Goal: Information Seeking & Learning: Learn about a topic

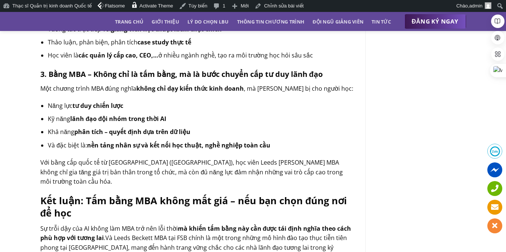
scroll to position [920, 0]
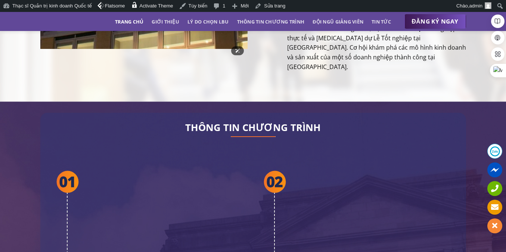
scroll to position [1329, 0]
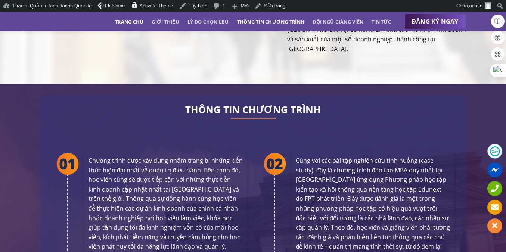
click at [258, 15] on link "Thông tin chương trình" at bounding box center [271, 21] width 68 height 13
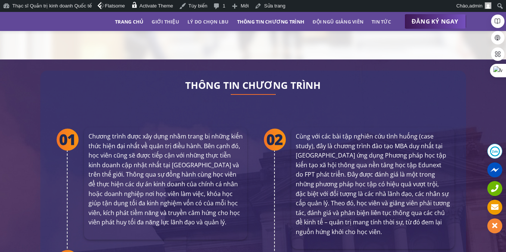
scroll to position [1359, 0]
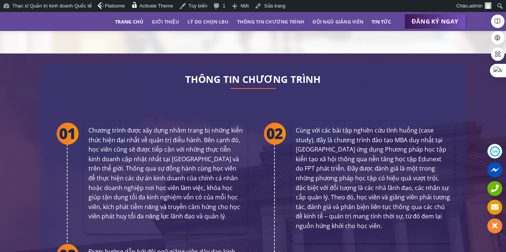
click at [386, 18] on link "Tin tức" at bounding box center [380, 21] width 19 height 13
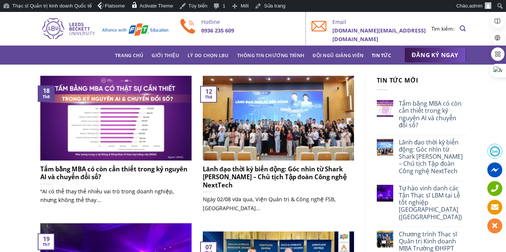
click at [58, 170] on h5 "Tấm bằng MBA có còn cần thiết trong kỷ nguyên AI và chuyển đổi số?" at bounding box center [115, 173] width 151 height 16
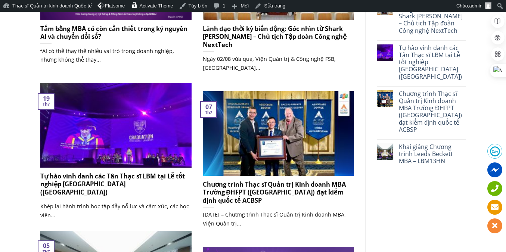
scroll to position [171, 0]
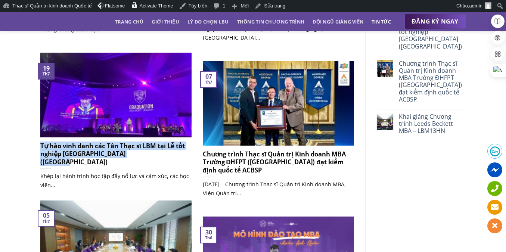
drag, startPoint x: 25, startPoint y: 149, endPoint x: 151, endPoint y: 154, distance: 126.6
copy h5 "Tự hào vinh danh các Tân Thạc sĩ LBM tại Lễ tốt nghiệp [GEOGRAPHIC_DATA] ([GEOG…"
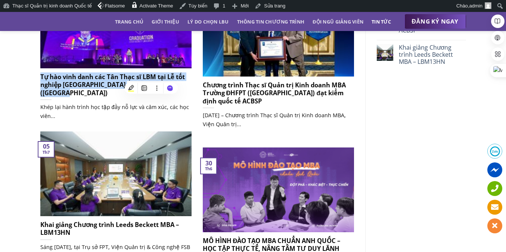
scroll to position [247, 0]
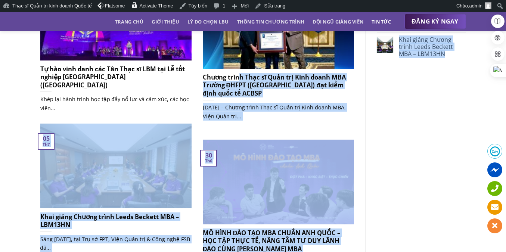
drag, startPoint x: 370, startPoint y: 97, endPoint x: 240, endPoint y: 76, distance: 131.6
click at [241, 76] on div "Tấm bằng MBA có còn cần thiết trong kỷ nguyên AI và chuyển đổi số? “AI có thể t…" at bounding box center [253, 227] width 448 height 798
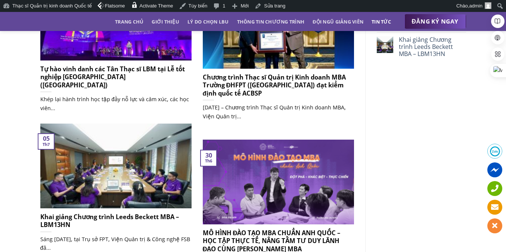
click at [20, 161] on div "Tấm bằng MBA có còn cần thiết trong kỷ nguyên AI và chuyển đổi số? “AI có thể t…" at bounding box center [253, 227] width 506 height 820
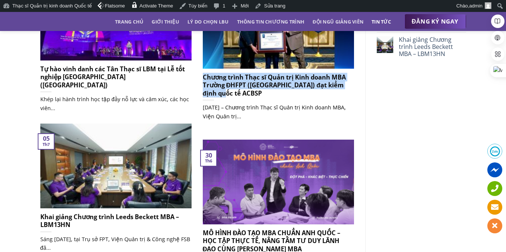
drag, startPoint x: 197, startPoint y: 75, endPoint x: 229, endPoint y: 94, distance: 37.3
click at [229, 94] on div "Chương trình Thạc sĩ Quản trị Kinh doanh MBA Trường ĐHFPT (Hà Nội) đạt kiểm địn…" at bounding box center [278, 62] width 162 height 156
copy h5 "Chương trình Thạc sĩ Quản trị Kinh doanh MBA Trường ĐHFPT ([GEOGRAPHIC_DATA]) đ…"
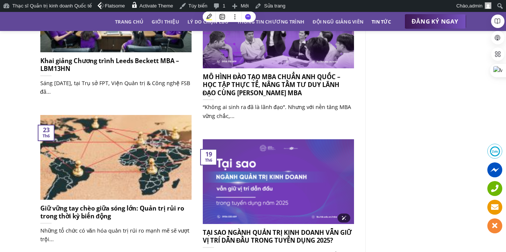
scroll to position [388, 0]
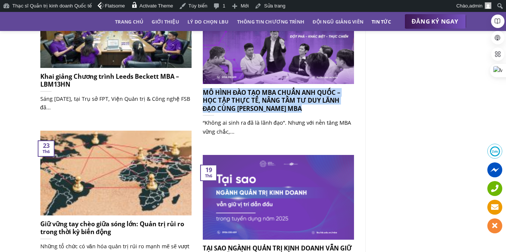
drag, startPoint x: 197, startPoint y: 91, endPoint x: 303, endPoint y: 110, distance: 107.3
click at [304, 110] on div "MÔ HÌNH ĐÀO TẠO MBA CHUẨN ANH QUỐC – HỌC TẬP THỰC TẾ, NÂNG TẦM TƯ DUY LÃNH ĐẠO …" at bounding box center [278, 77] width 162 height 156
copy h5 "MÔ HÌNH ĐÀO TẠO MBA CHUẨN ANH QUỐC – HỌC TẬP THỰC TẾ, NÂNG TẦM TƯ DUY LÃNH ĐẠO …"
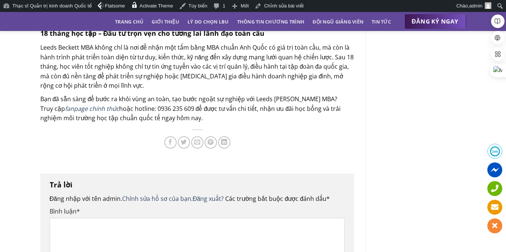
scroll to position [1652, 0]
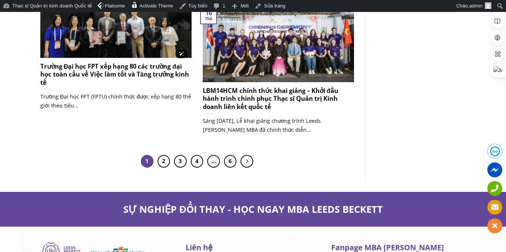
scroll to position [695, 0]
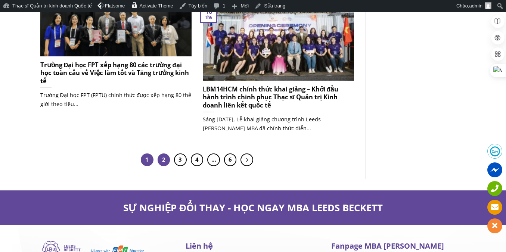
click at [160, 158] on link "2" at bounding box center [164, 159] width 13 height 13
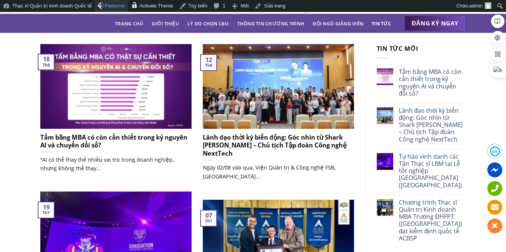
scroll to position [0, 0]
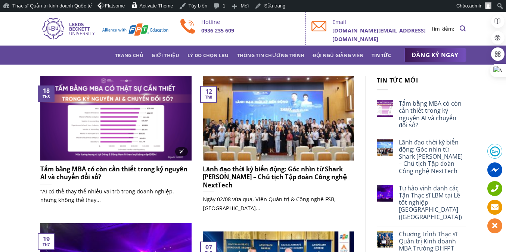
click at [138, 100] on img at bounding box center [115, 118] width 151 height 85
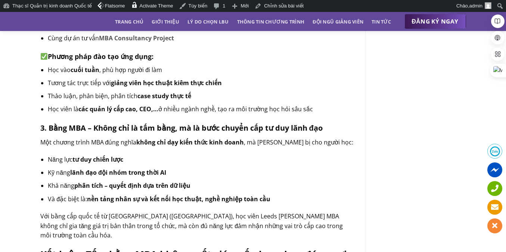
scroll to position [890, 0]
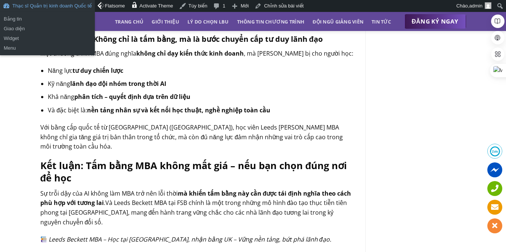
click at [78, 4] on link "Thạc sĩ Quản trị kinh doanh Quốc tế" at bounding box center [47, 6] width 95 height 12
